Goal: Task Accomplishment & Management: Complete application form

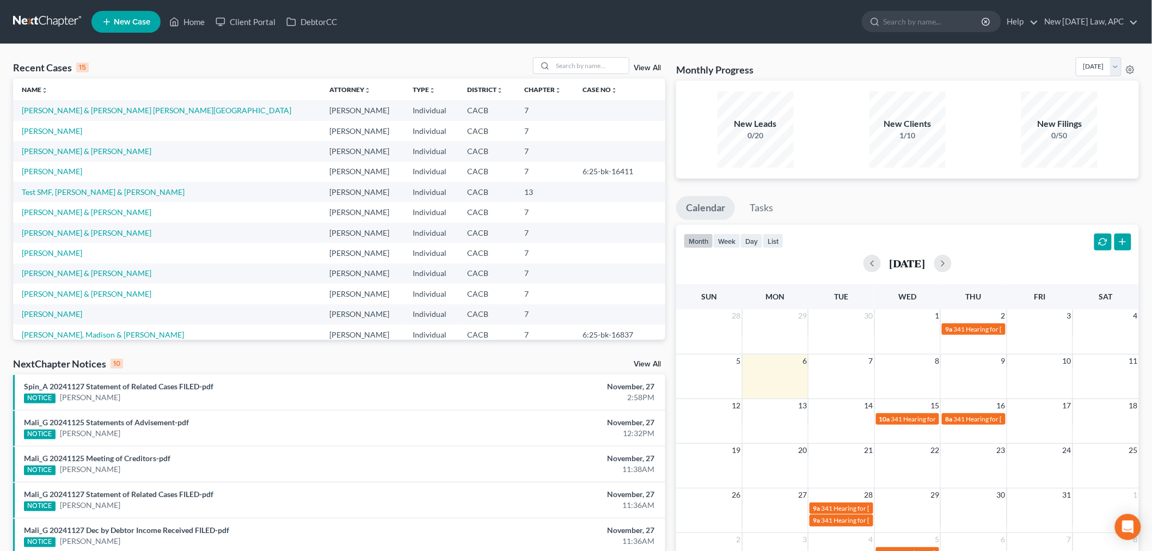
click at [109, 112] on link "[PERSON_NAME] & [PERSON_NAME] [PERSON_NAME][GEOGRAPHIC_DATA]" at bounding box center [157, 110] width 270 height 9
select select "6"
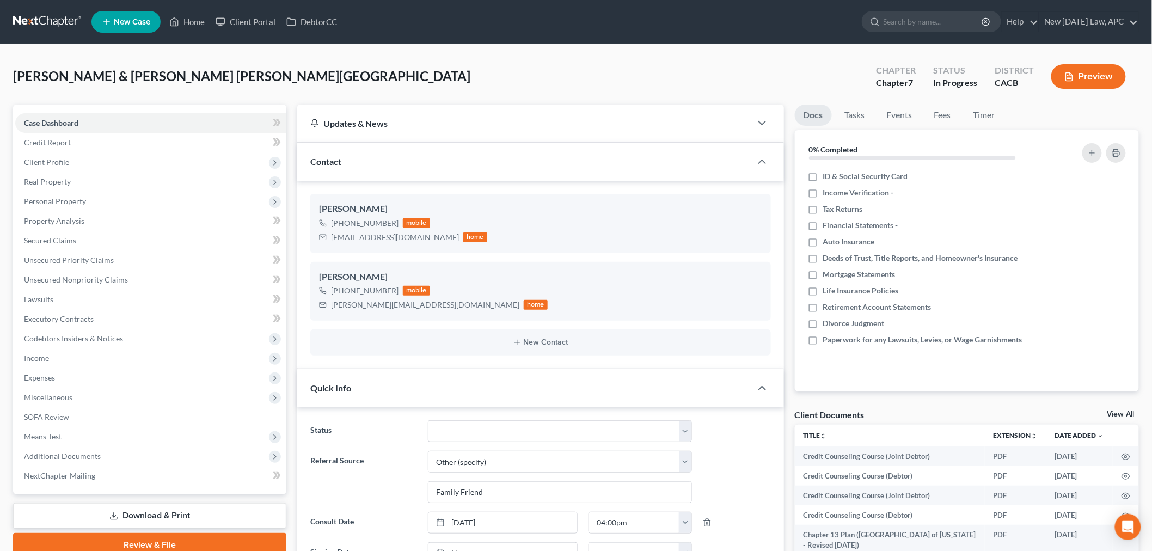
scroll to position [5649, 0]
click at [81, 365] on span "Income" at bounding box center [150, 359] width 271 height 20
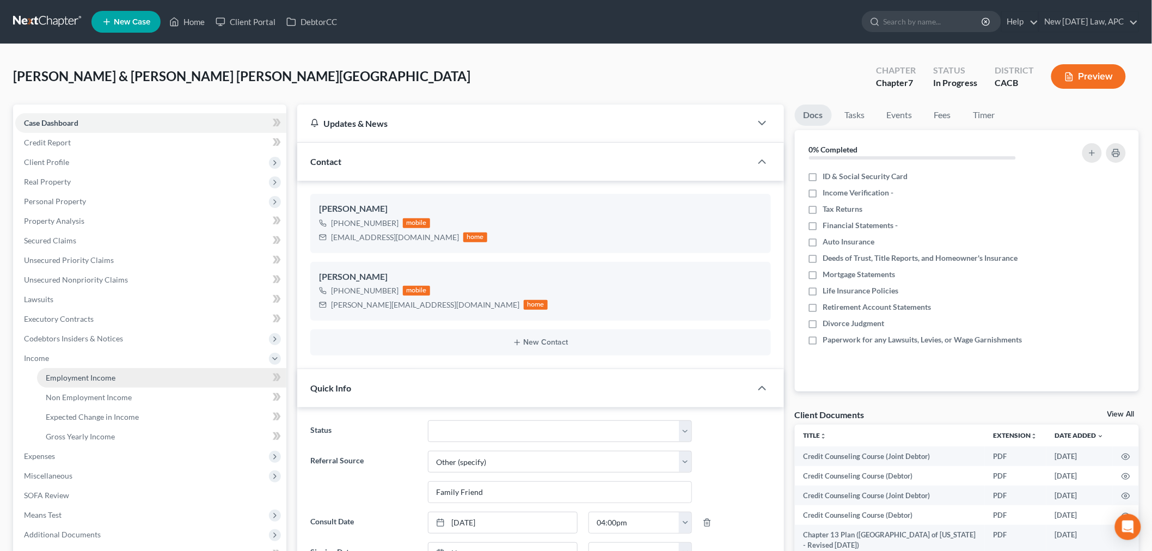
click at [115, 379] on link "Employment Income" at bounding box center [161, 378] width 249 height 20
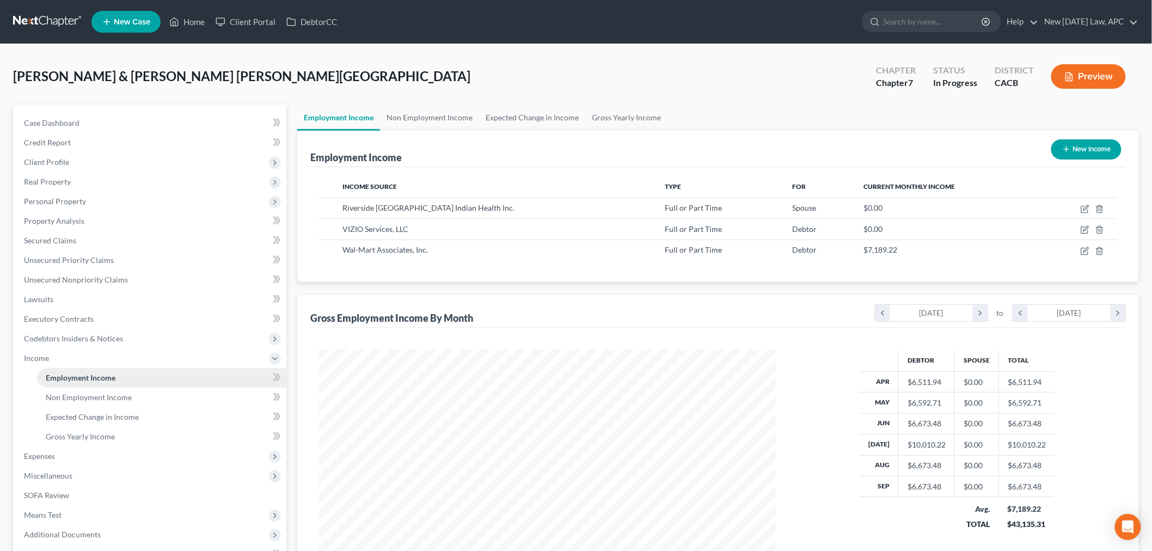
scroll to position [228, 478]
click at [74, 164] on span "Client Profile" at bounding box center [150, 162] width 271 height 20
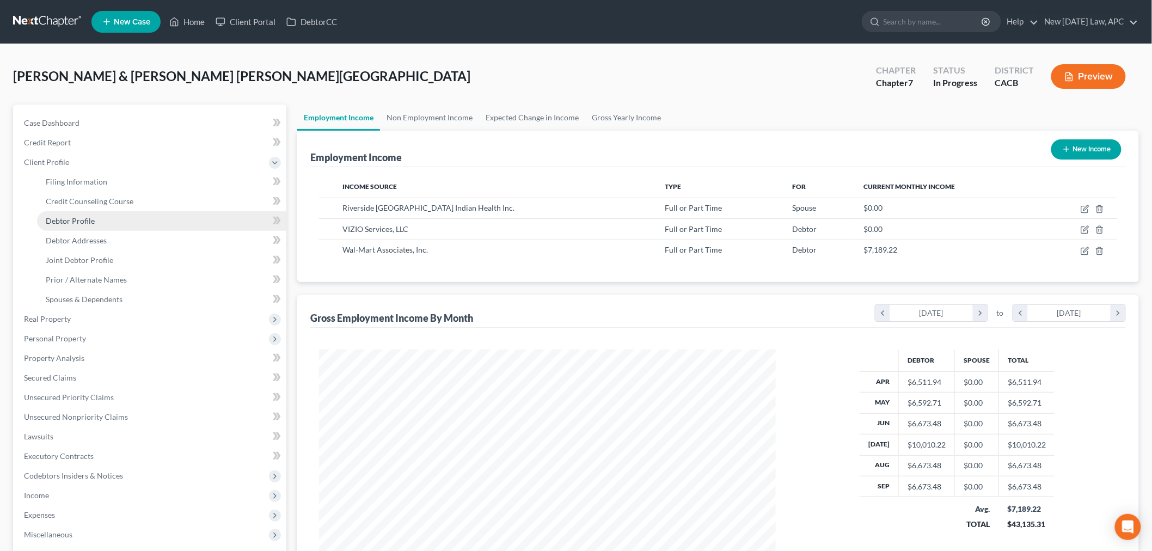
click at [106, 220] on link "Debtor Profile" at bounding box center [161, 221] width 249 height 20
select select "1"
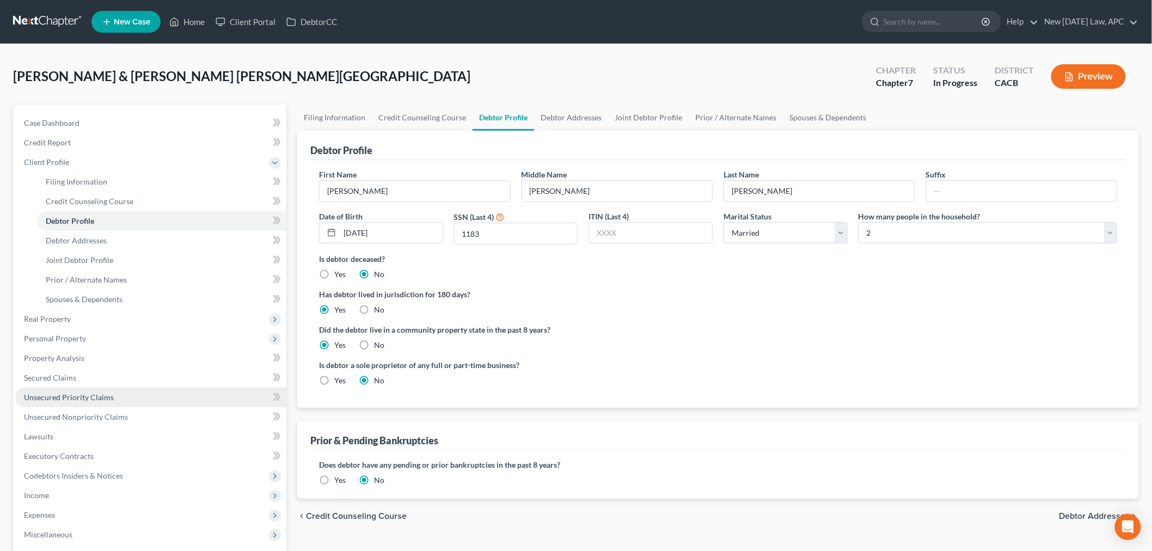
click at [84, 393] on span "Unsecured Priority Claims" at bounding box center [69, 397] width 90 height 9
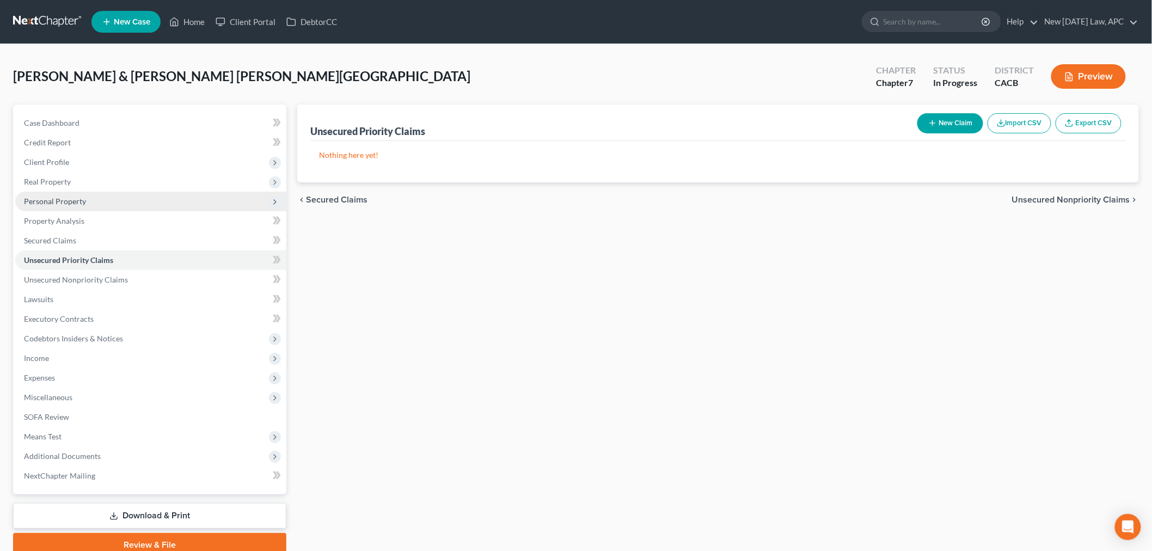
click at [67, 192] on span "Personal Property" at bounding box center [150, 202] width 271 height 20
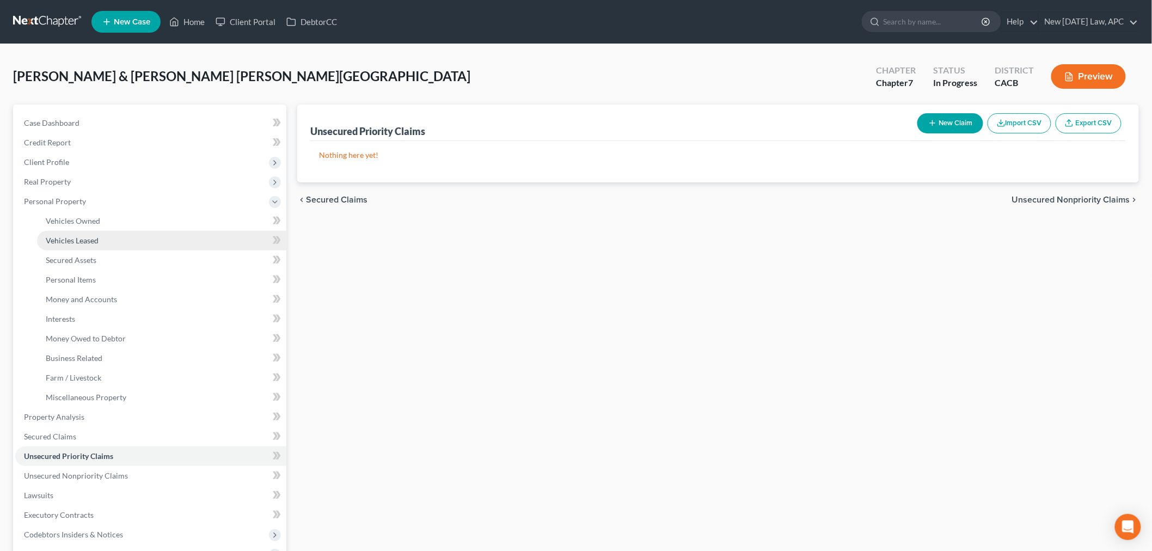
click at [76, 241] on span "Vehicles Leased" at bounding box center [72, 240] width 53 height 9
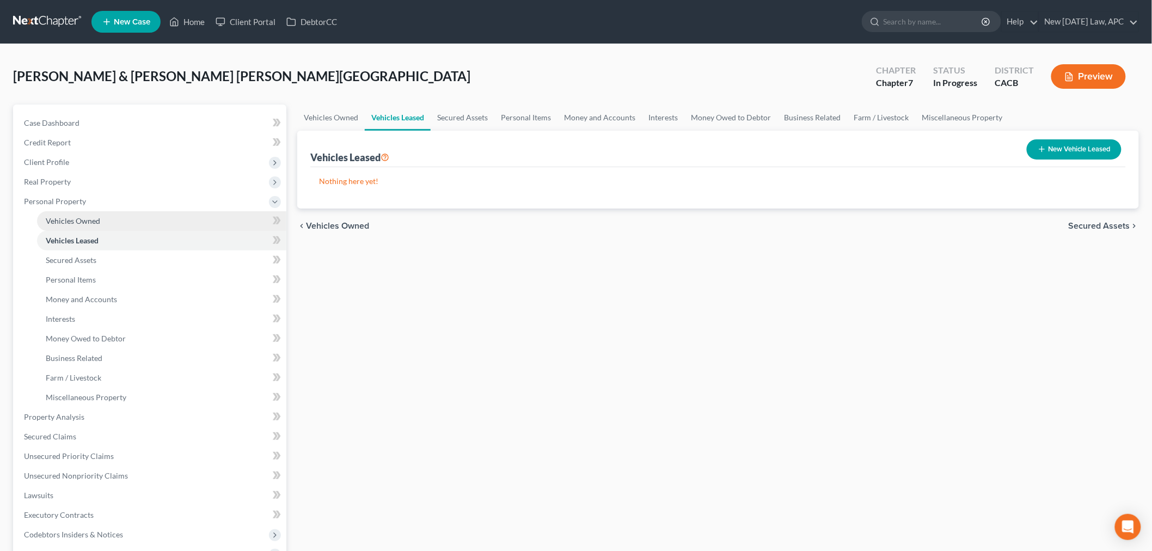
click at [86, 219] on span "Vehicles Owned" at bounding box center [73, 220] width 54 height 9
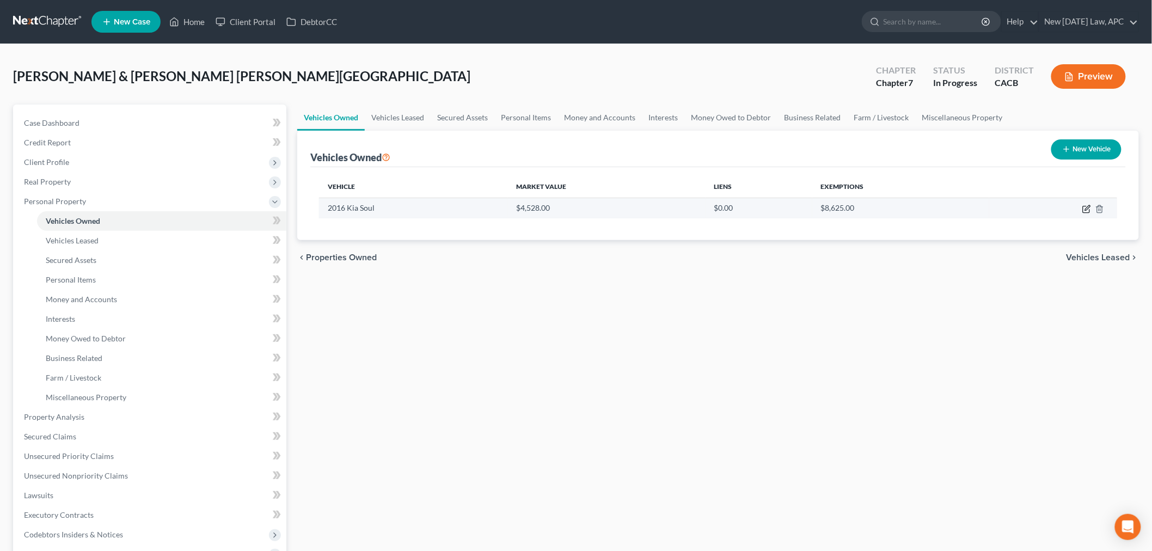
click at [1088, 208] on icon "button" at bounding box center [1087, 209] width 9 height 9
select select "0"
select select "10"
select select "2"
select select "4"
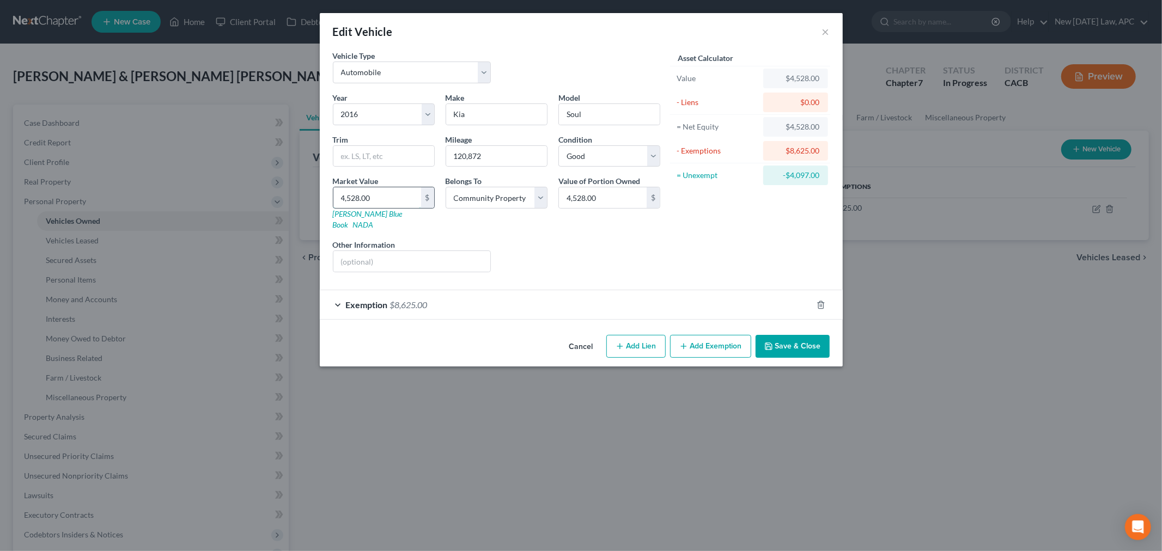
click at [402, 202] on input "4,528.00" at bounding box center [377, 197] width 88 height 21
type input "4"
type input "4.00"
type input "46"
type input "46.00"
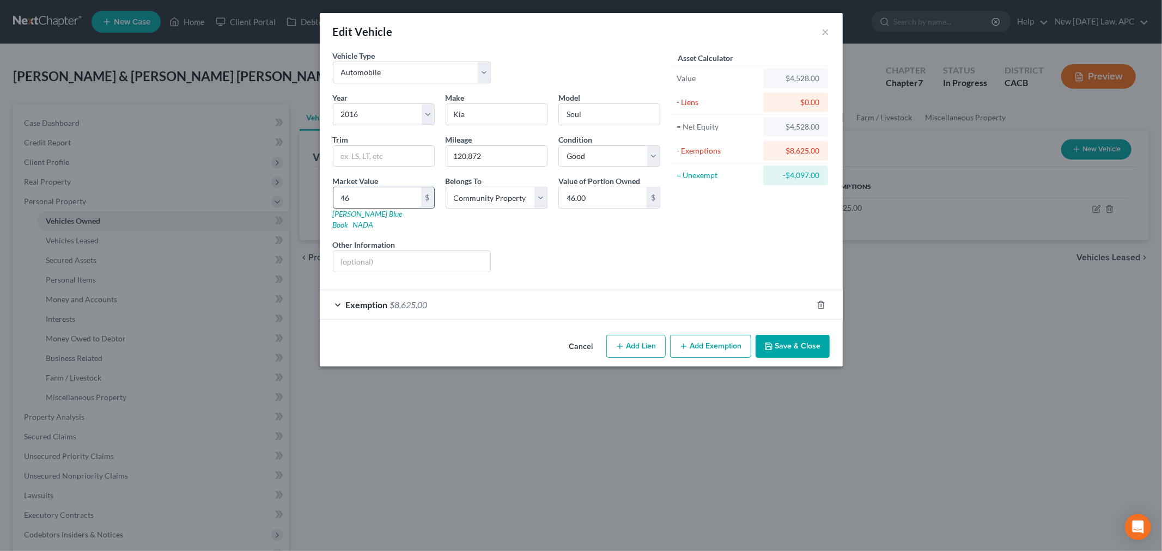
type input "469"
type input "469.00"
type input "4690"
type input "4,690.00"
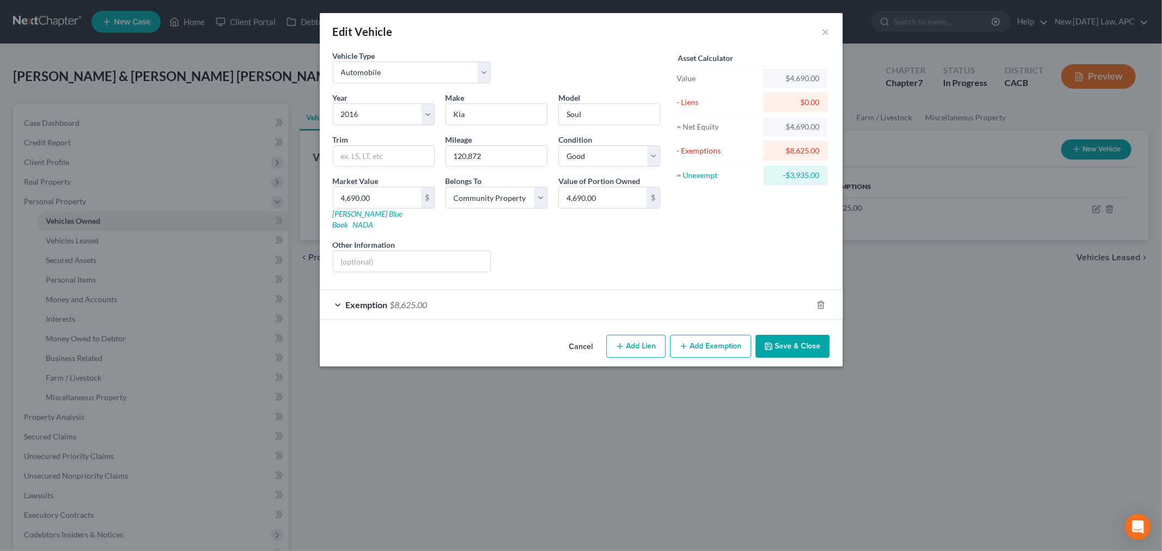
click at [556, 239] on div "Liens Select" at bounding box center [580, 255] width 169 height 33
click at [805, 339] on button "Save & Close" at bounding box center [792, 346] width 74 height 23
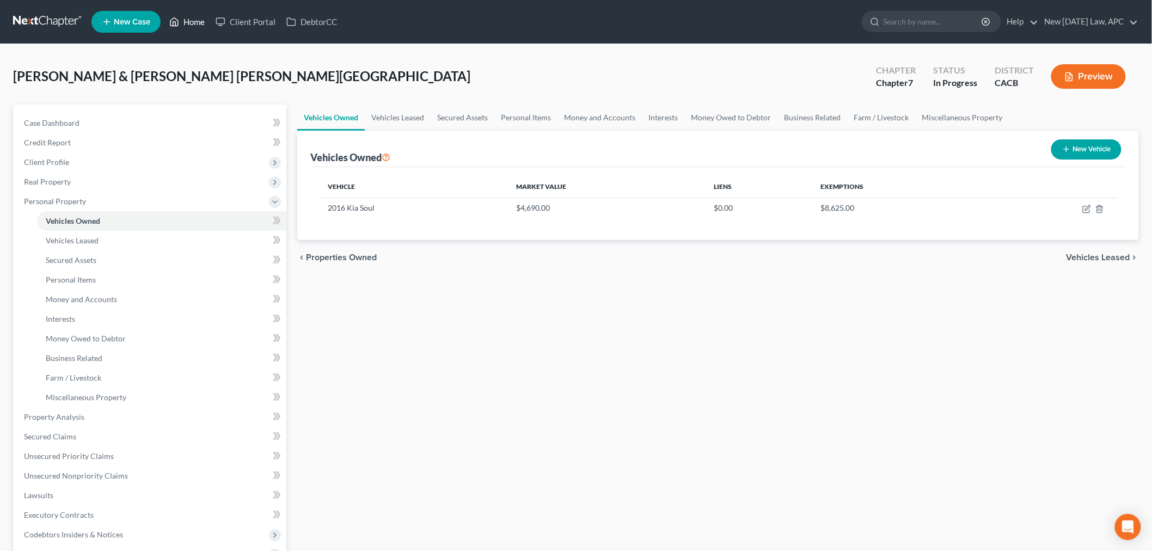
drag, startPoint x: 193, startPoint y: 25, endPoint x: 200, endPoint y: 18, distance: 10.4
click at [193, 25] on link "Home" at bounding box center [187, 22] width 46 height 20
